Goal: Task Accomplishment & Management: Manage account settings

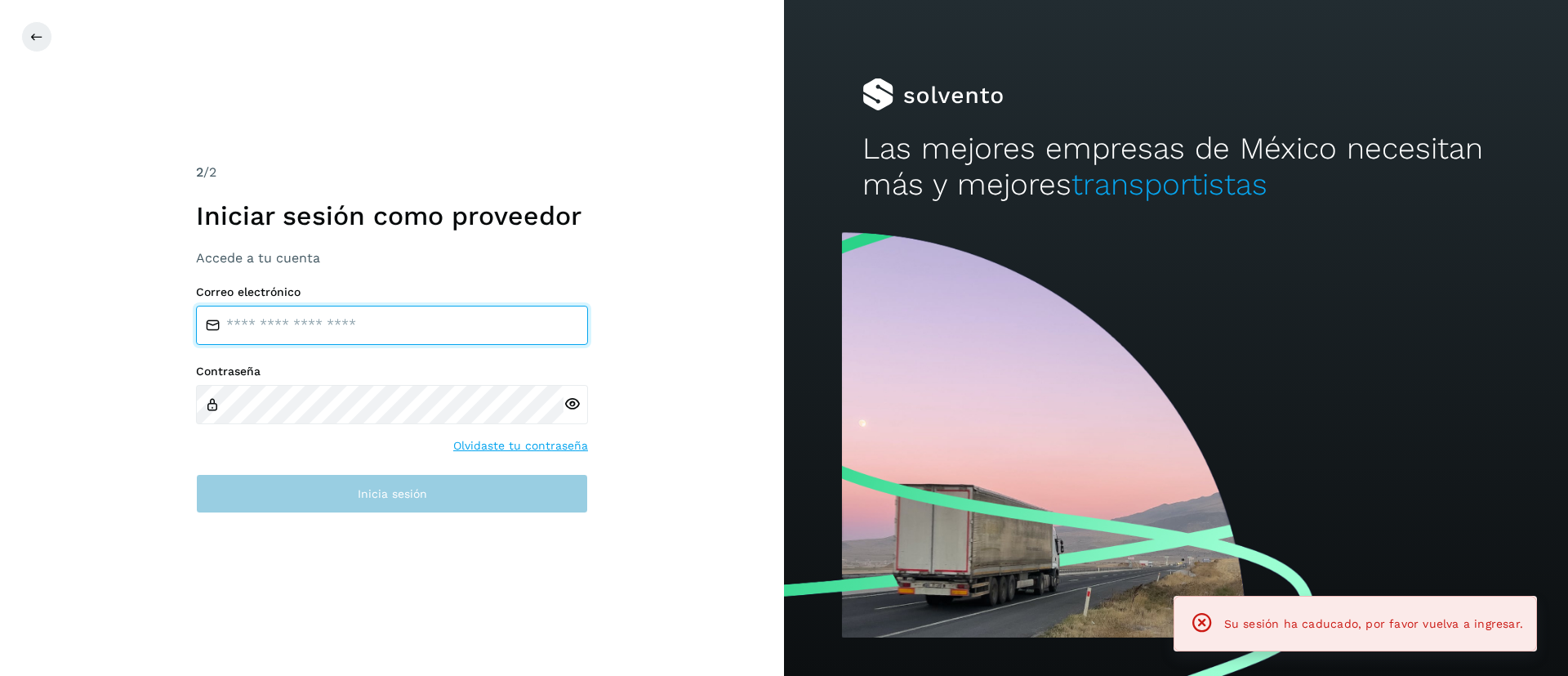
type input "**********"
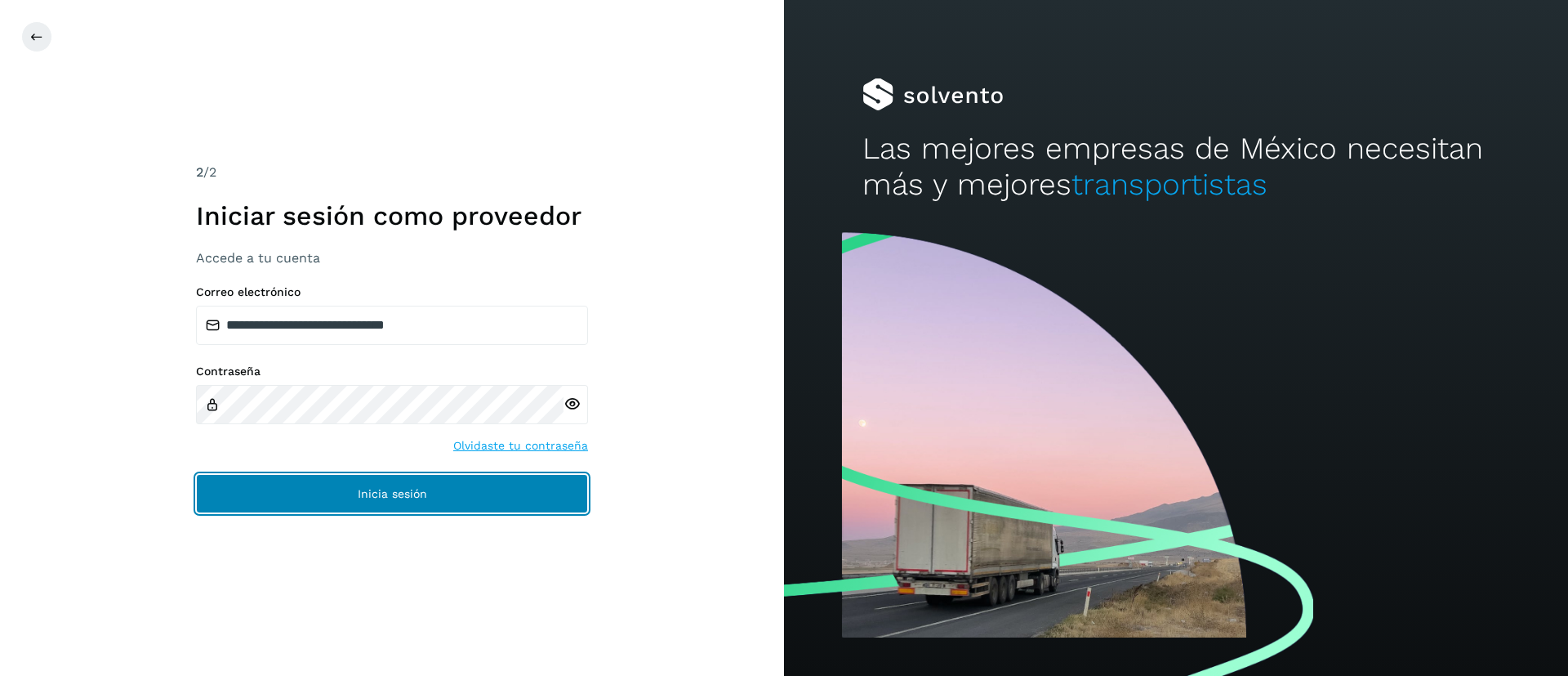
click at [371, 488] on span "Inicia sesión" at bounding box center [393, 493] width 70 height 11
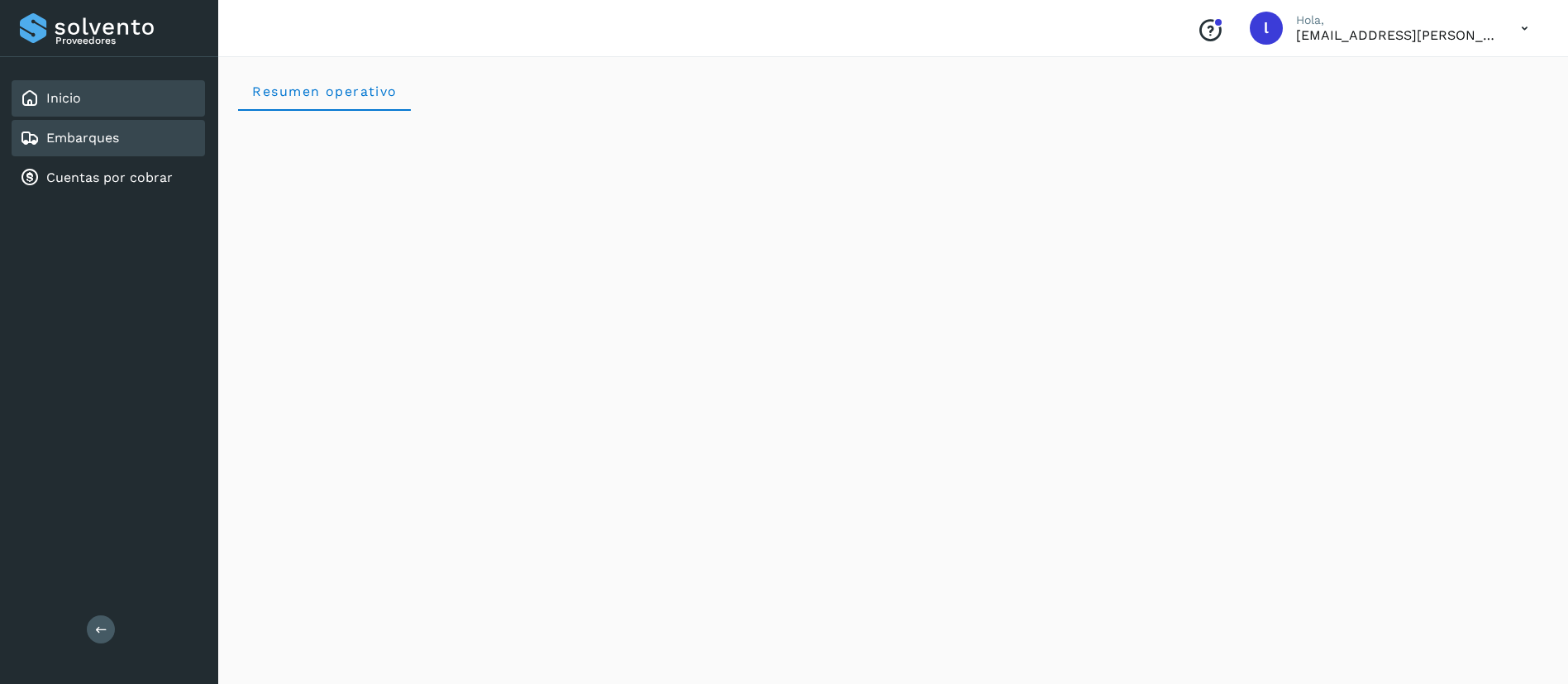
click at [57, 137] on link "Embarques" at bounding box center [83, 138] width 73 height 15
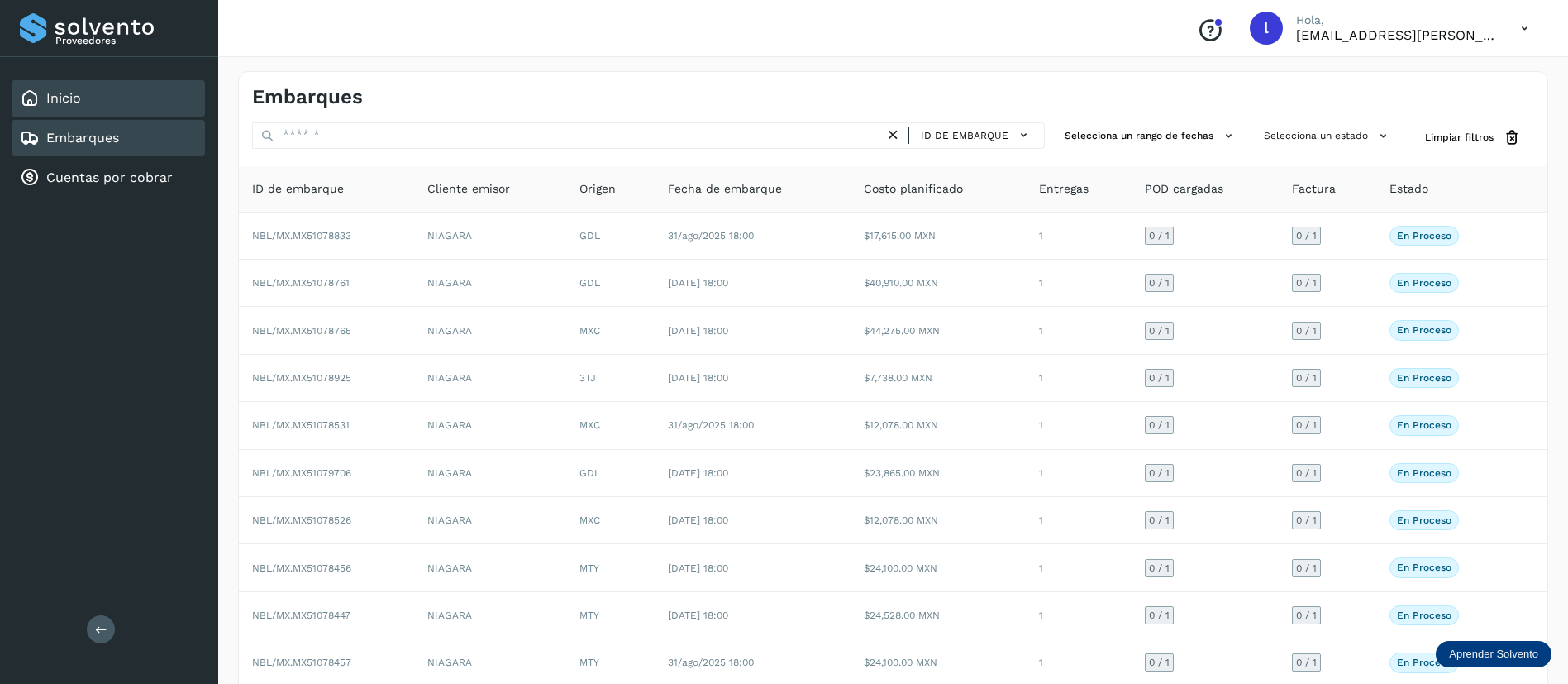
click at [71, 84] on div "Inicio" at bounding box center [108, 98] width 194 height 36
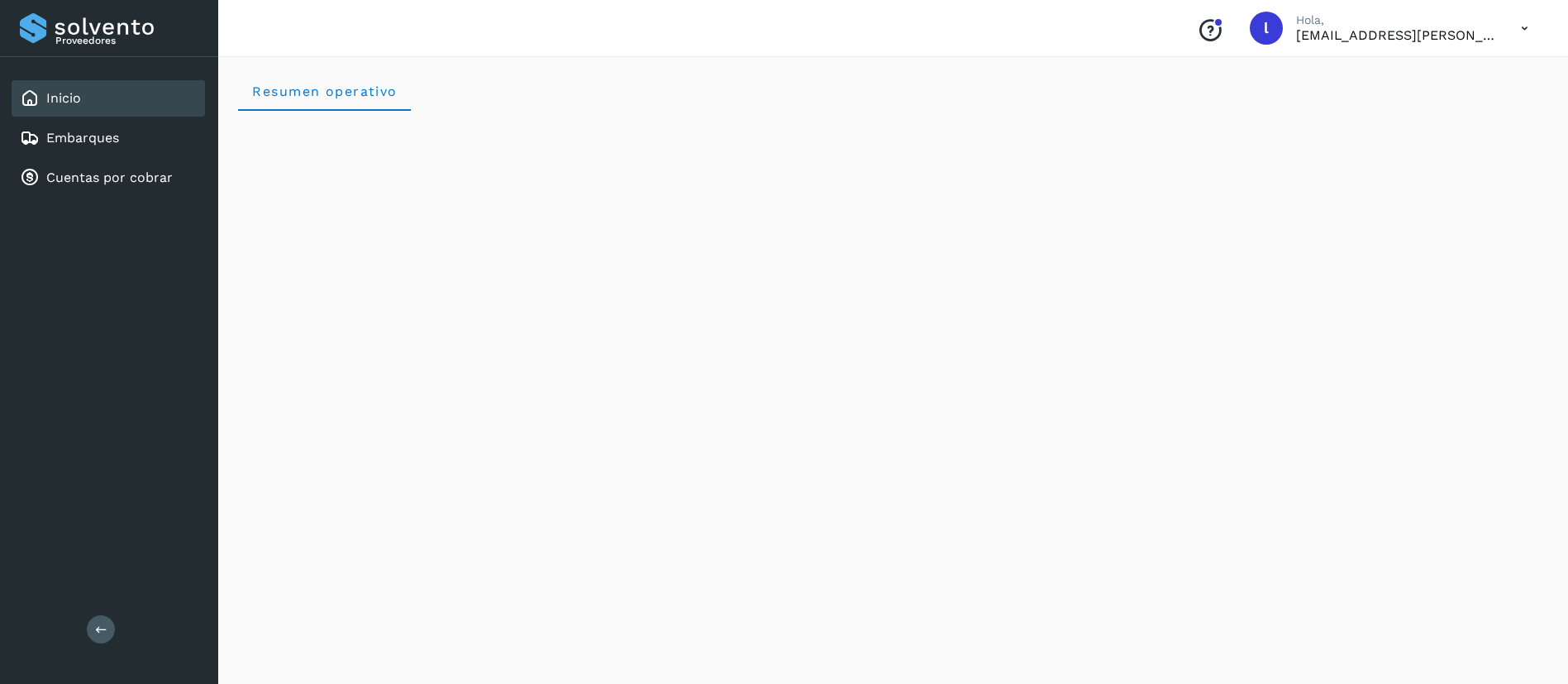
click at [1527, 31] on icon at bounding box center [1524, 28] width 34 height 34
click at [1436, 91] on div "Cerrar sesión" at bounding box center [1442, 74] width 197 height 58
click at [1522, 27] on icon at bounding box center [1524, 28] width 34 height 34
click at [1403, 75] on div "Cerrar sesión" at bounding box center [1442, 74] width 197 height 32
drag, startPoint x: 1527, startPoint y: 9, endPoint x: 1523, endPoint y: 25, distance: 16.5
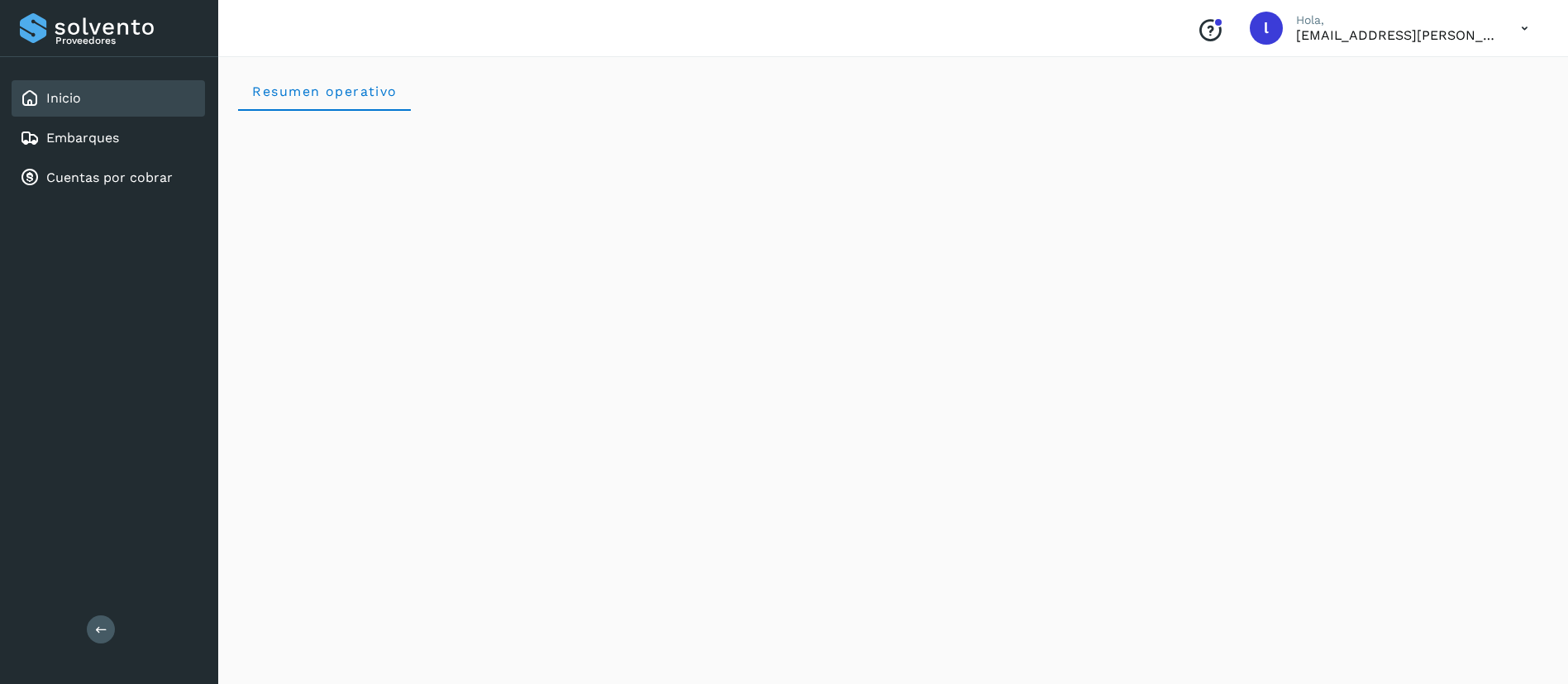
click at [1523, 25] on div "Conoce nuestros beneficios [PERSON_NAME], [EMAIL_ADDRESS][PERSON_NAME][DOMAIN_N…" at bounding box center [1362, 28] width 358 height 38
click at [1523, 25] on icon at bounding box center [1524, 28] width 34 height 34
